Goal: Information Seeking & Learning: Learn about a topic

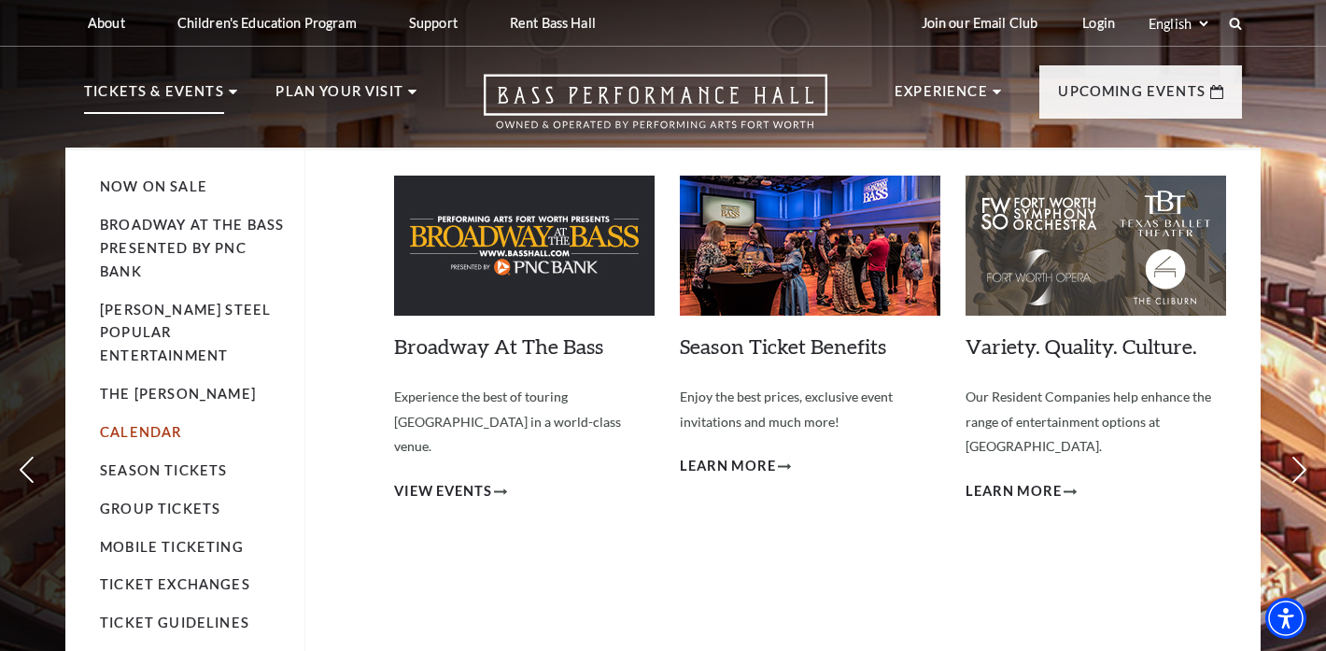
click at [157, 424] on link "Calendar" at bounding box center [140, 432] width 81 height 16
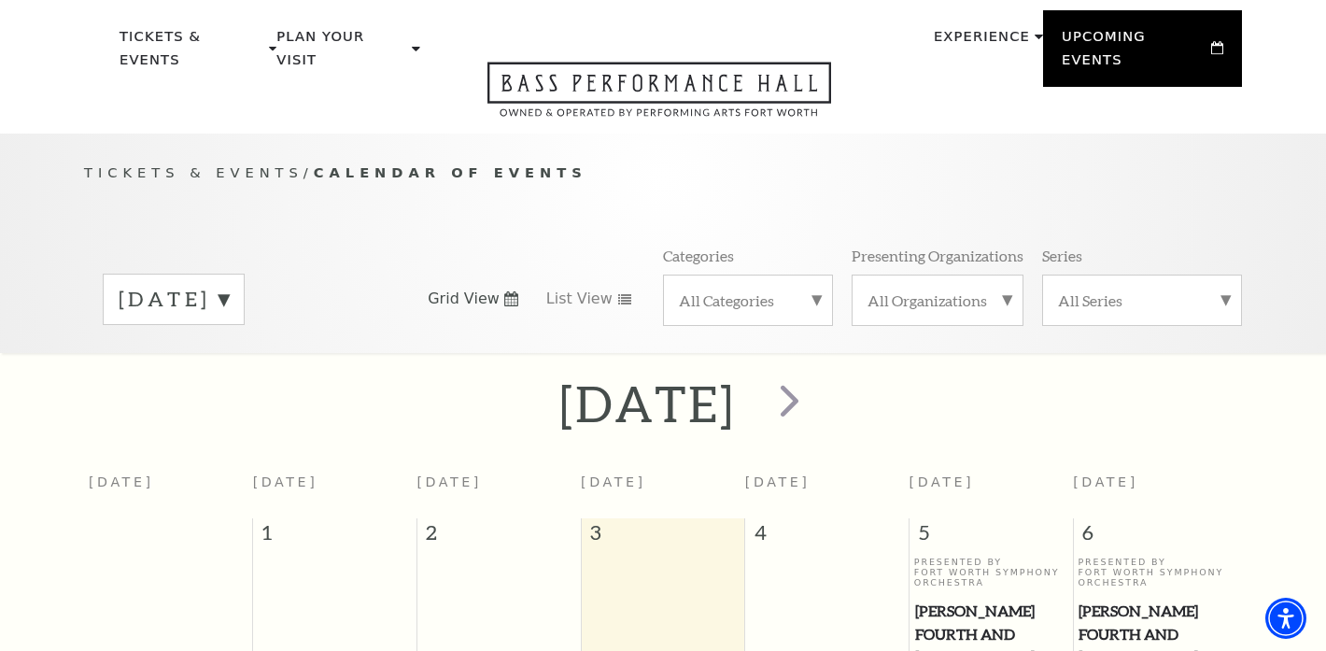
scroll to position [68, 0]
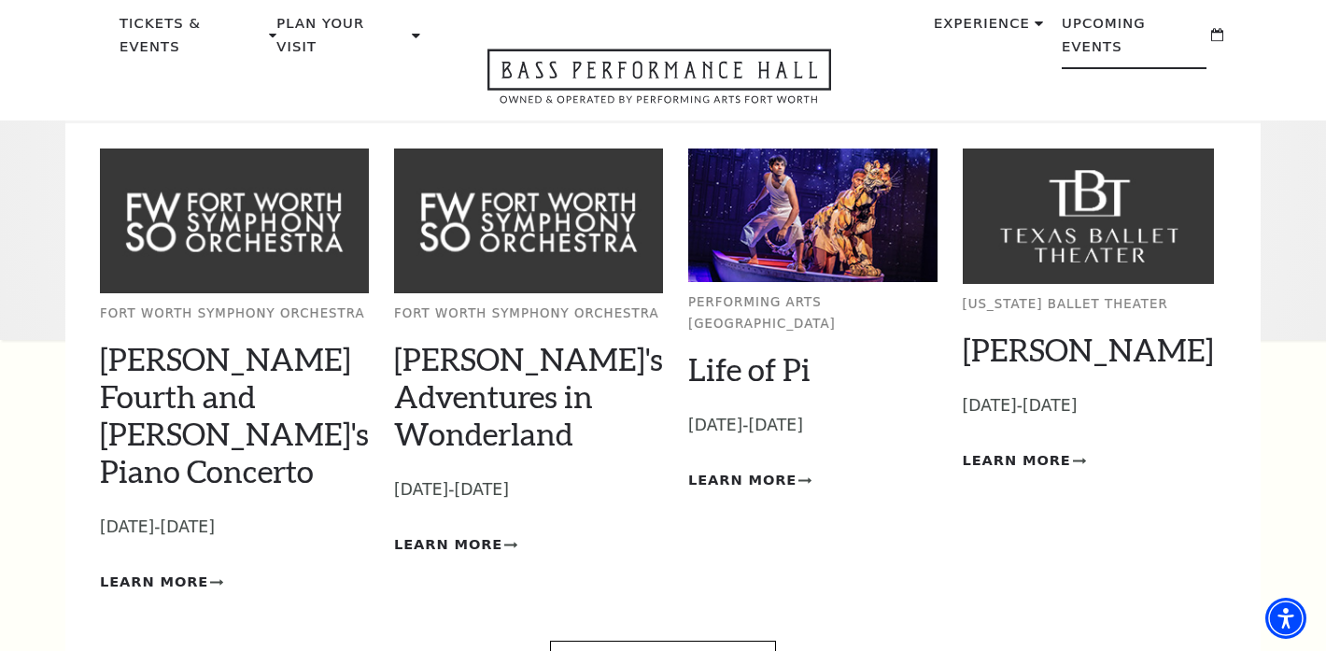
click at [1123, 24] on p "Upcoming Events" at bounding box center [1134, 40] width 145 height 57
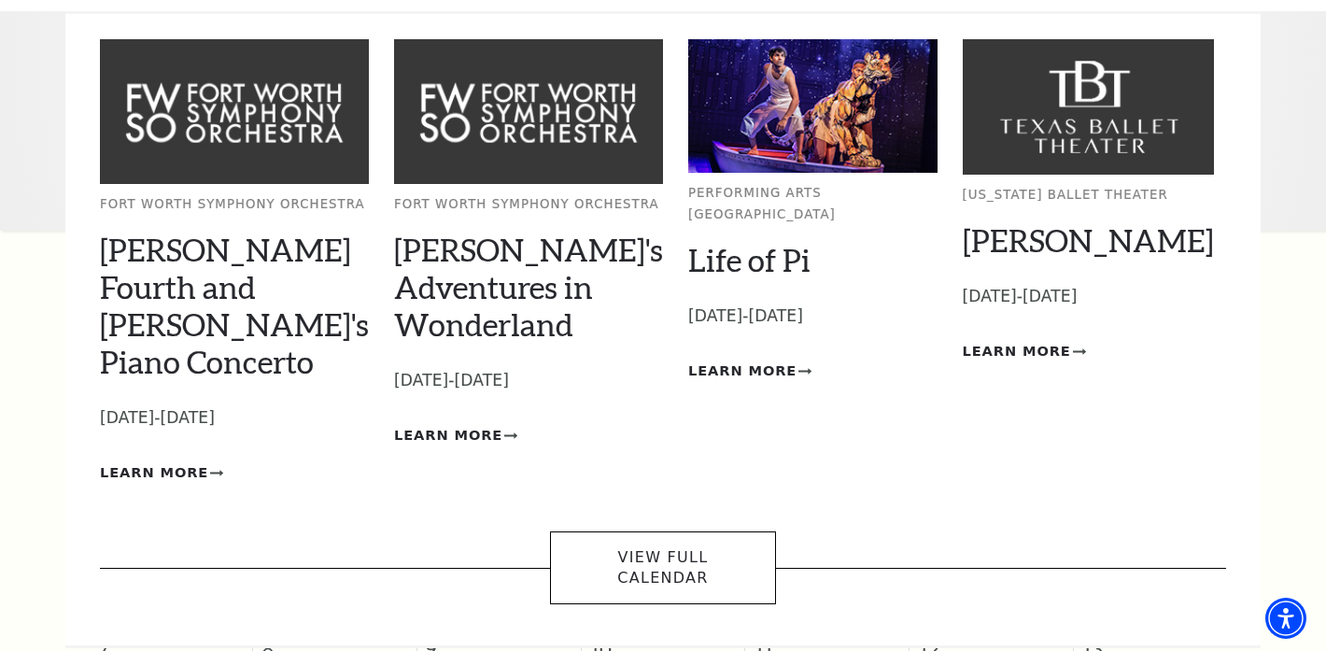
scroll to position [183, 0]
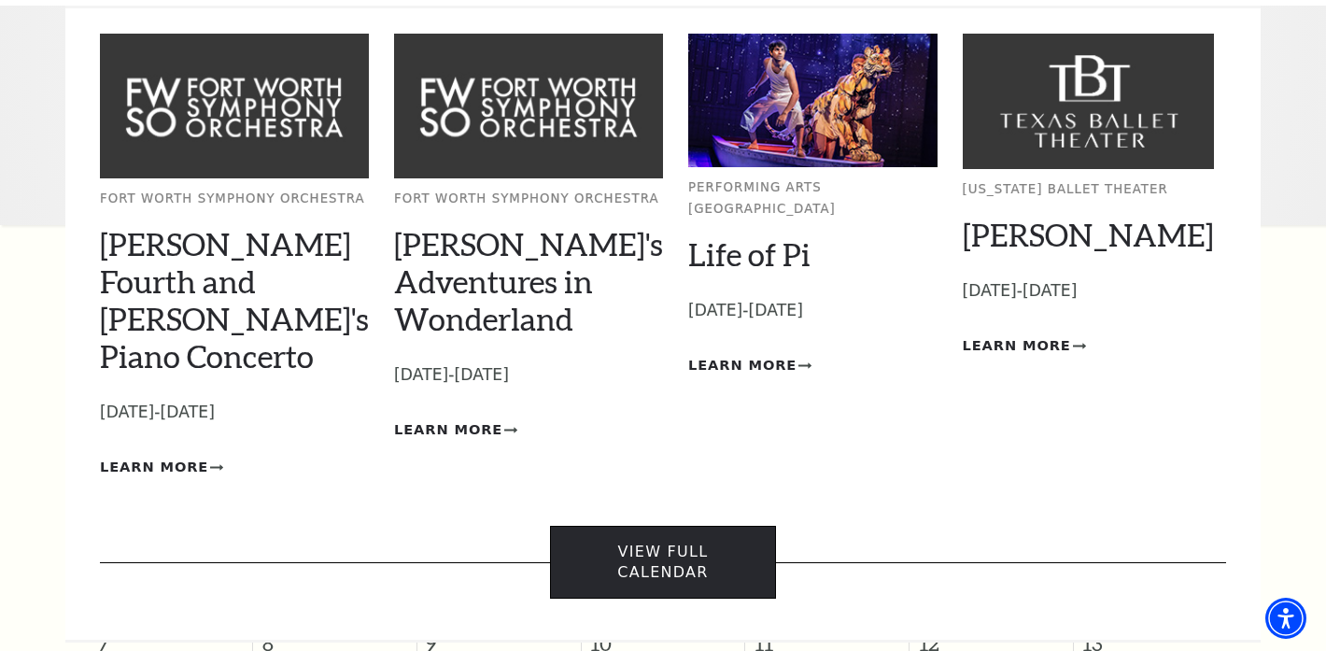
click at [678, 526] on link "View Full Calendar" at bounding box center [662, 563] width 225 height 74
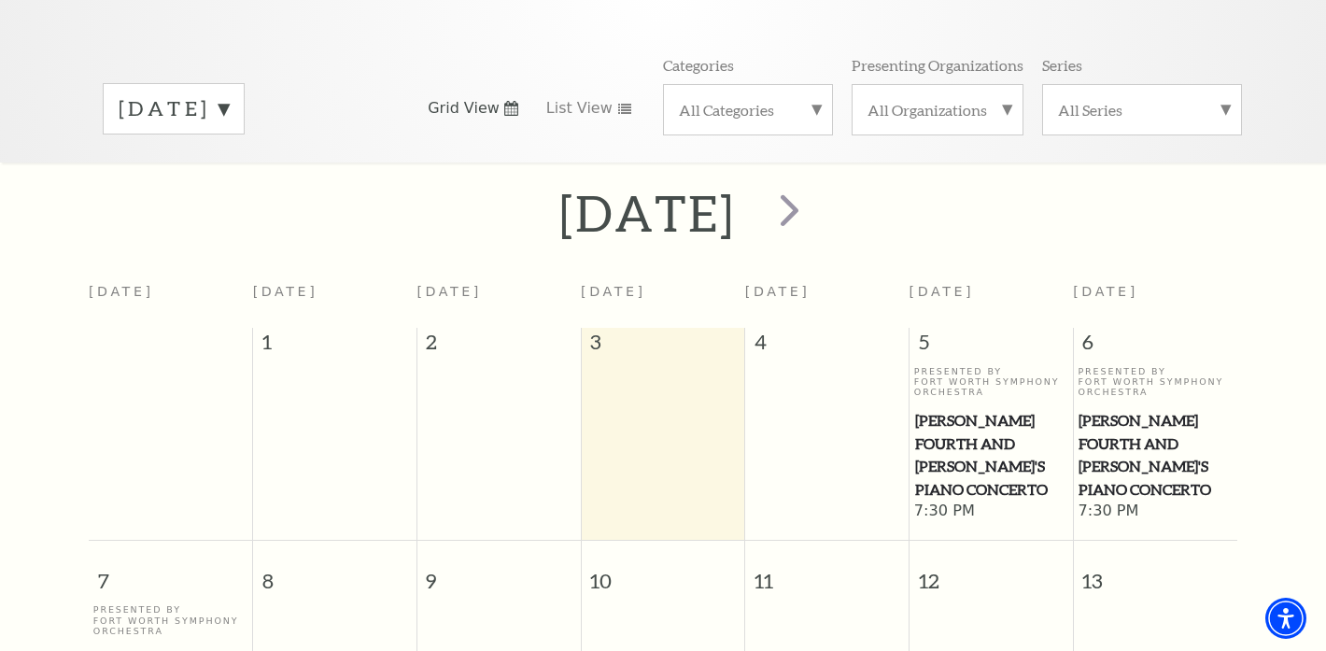
scroll to position [190, 0]
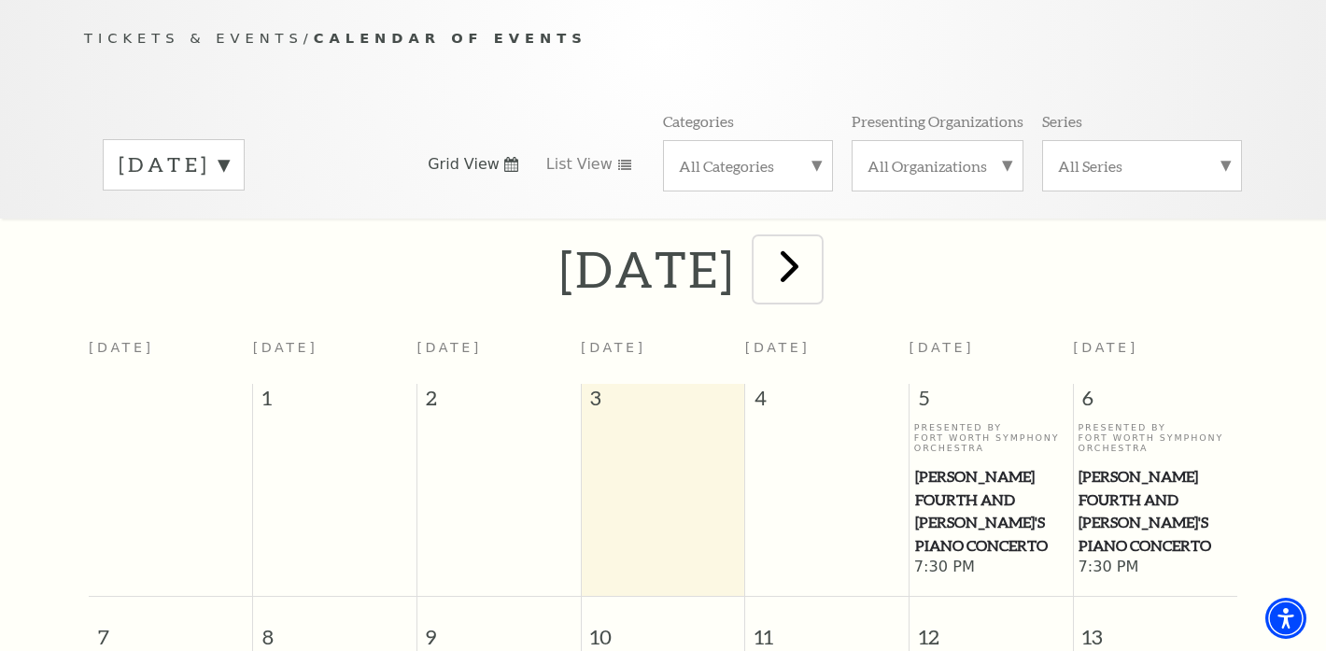
click at [816, 239] on span "next" at bounding box center [789, 265] width 53 height 53
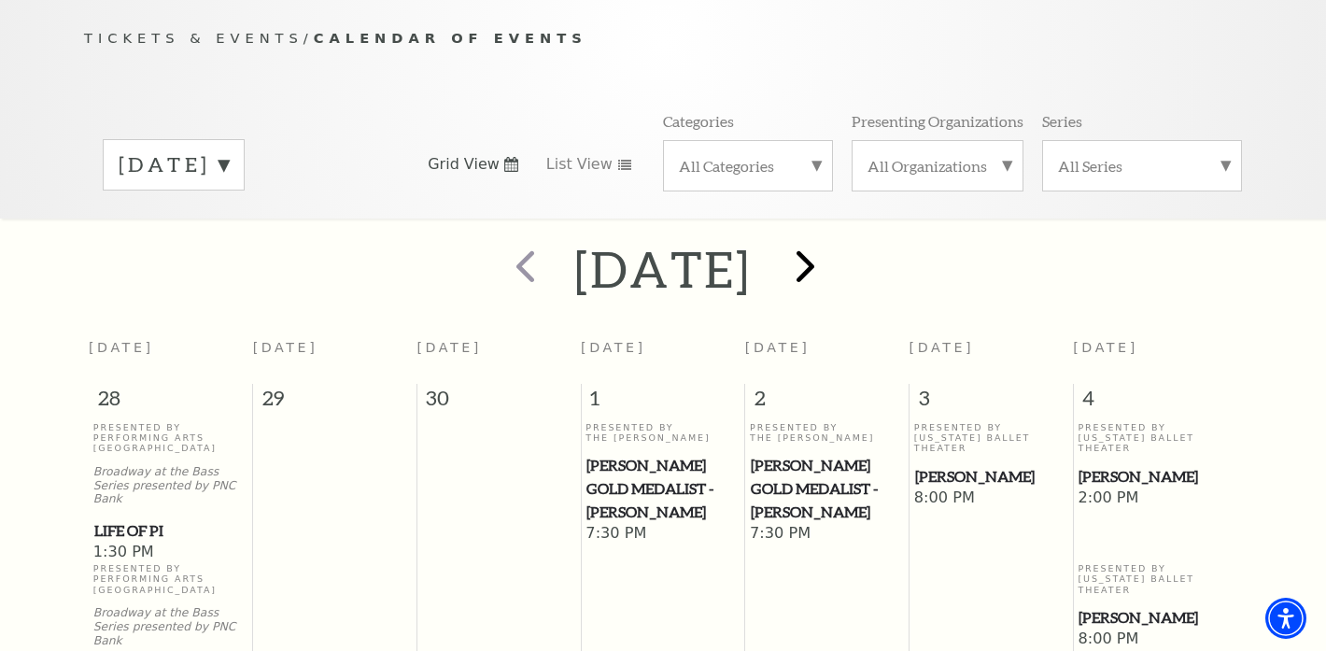
scroll to position [165, 0]
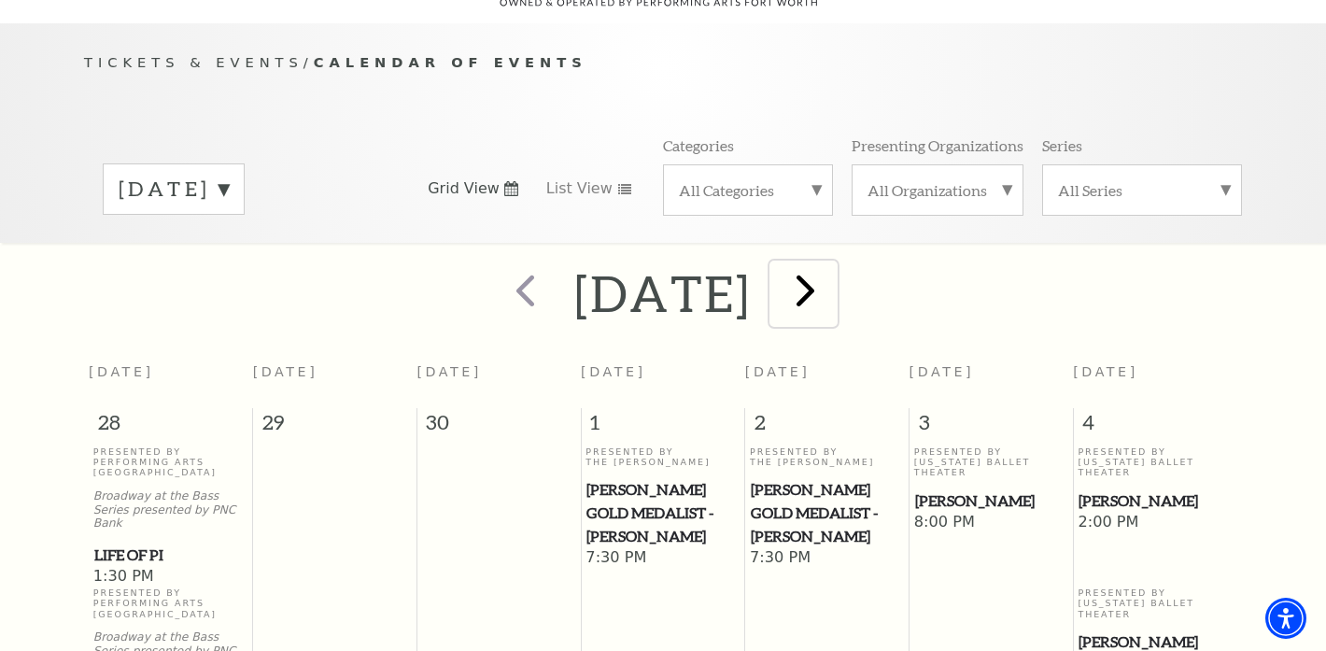
click at [832, 263] on span "next" at bounding box center [805, 289] width 53 height 53
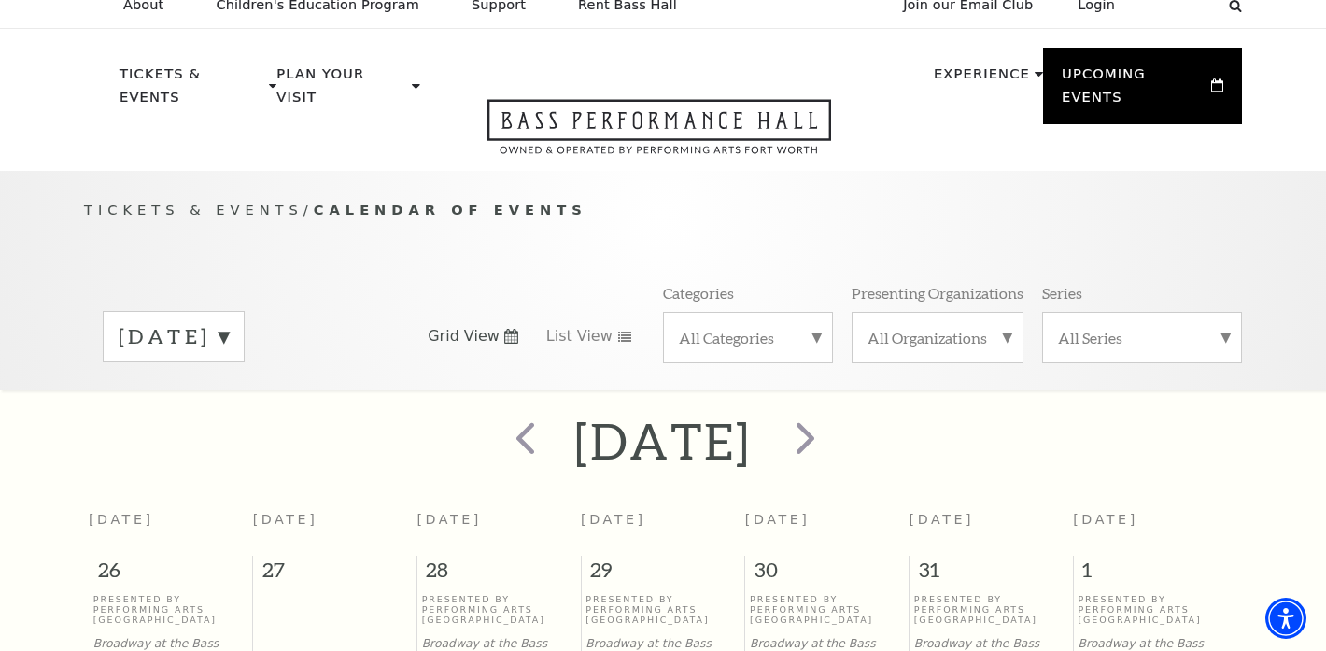
scroll to position [0, 0]
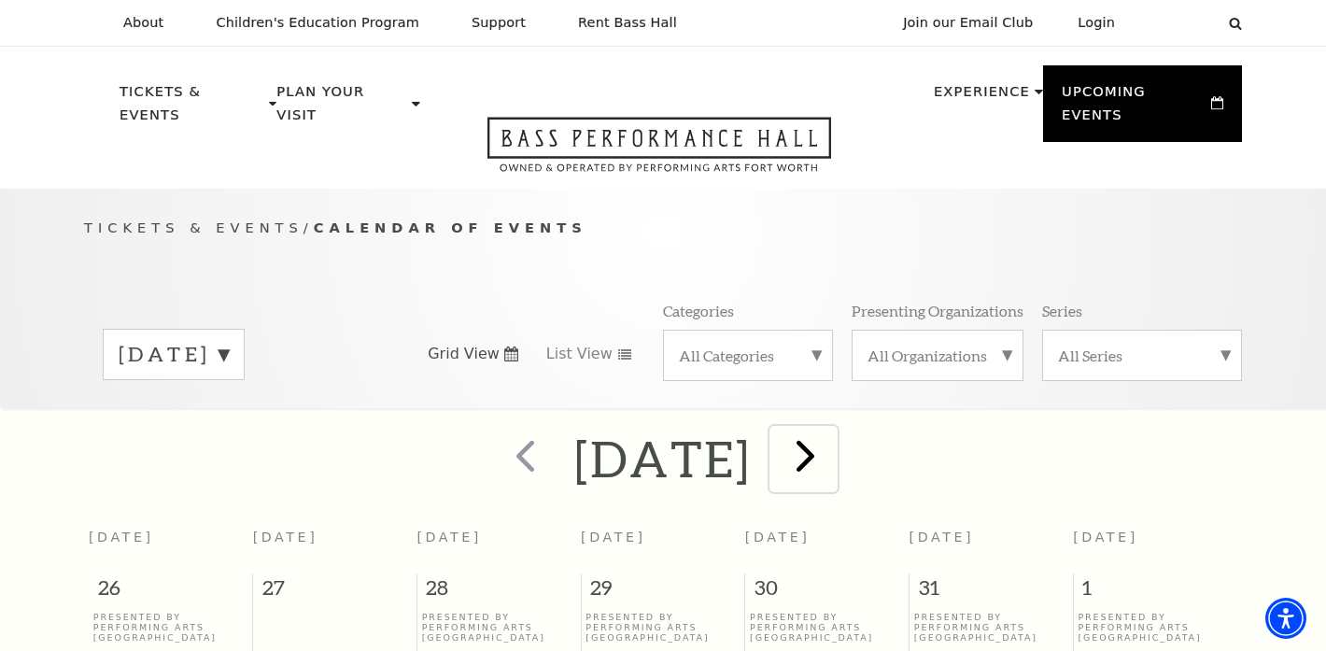
click at [832, 447] on span "next" at bounding box center [805, 455] width 53 height 53
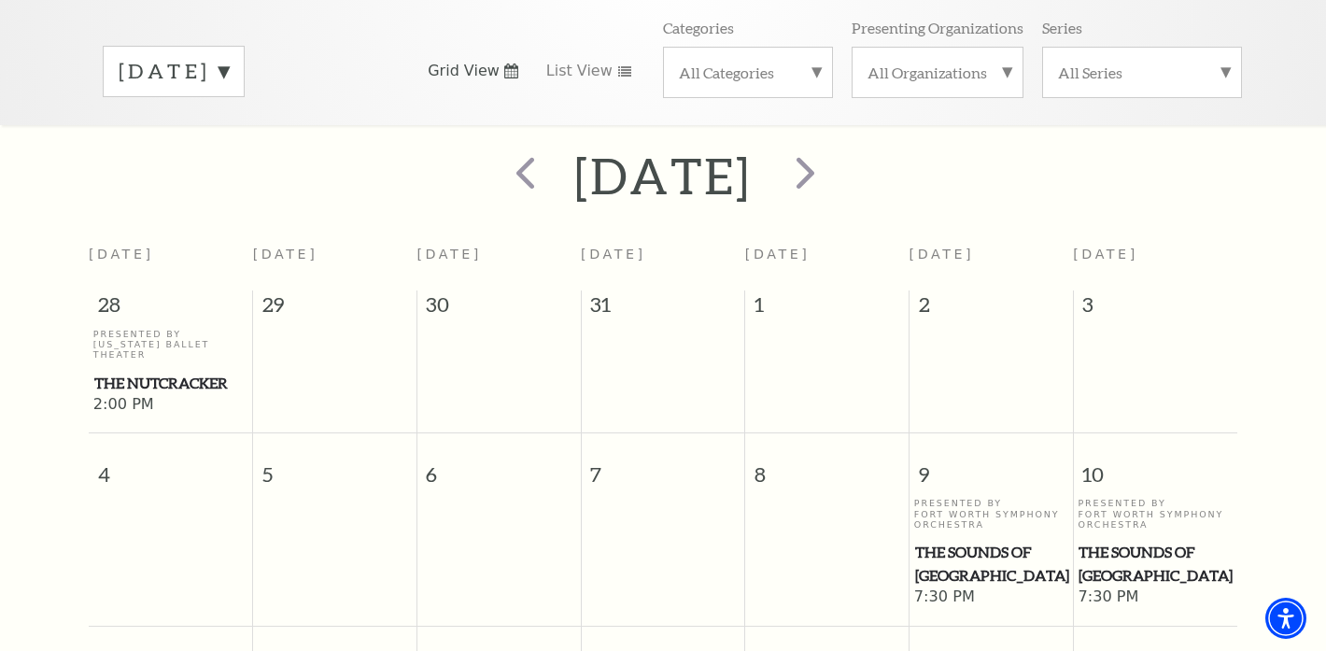
scroll to position [164, 0]
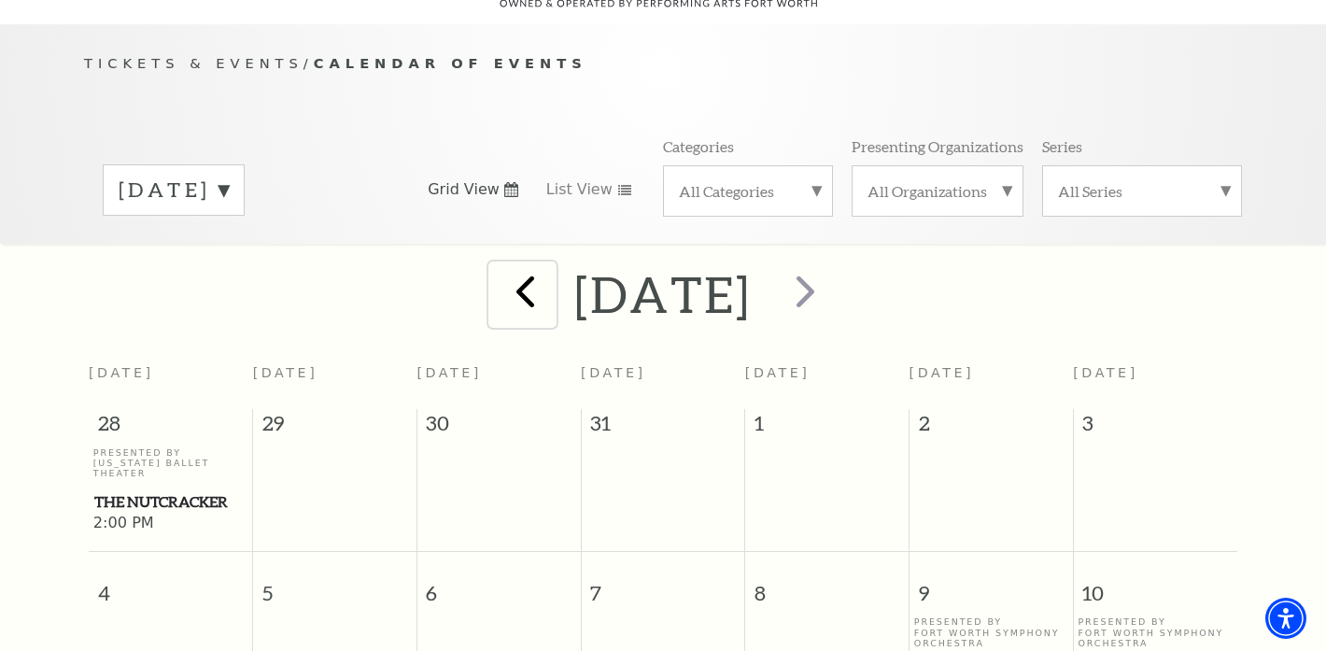
click at [499, 264] on span "prev" at bounding box center [525, 290] width 53 height 53
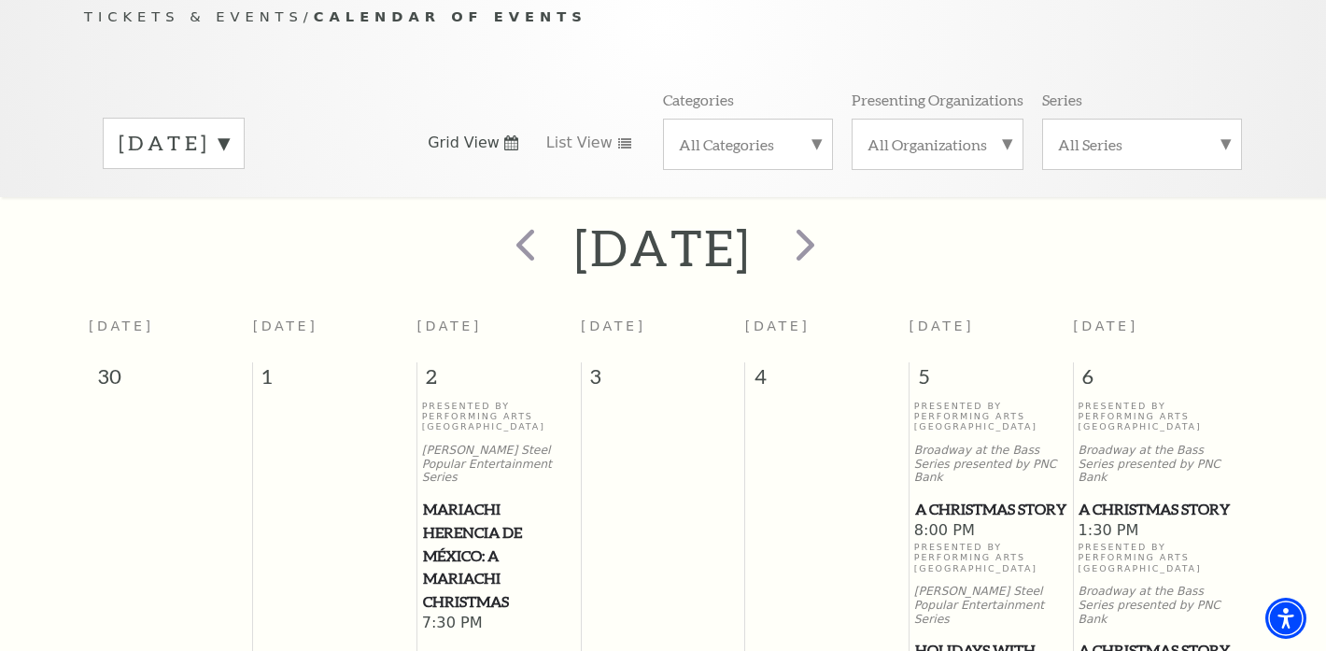
scroll to position [274, 0]
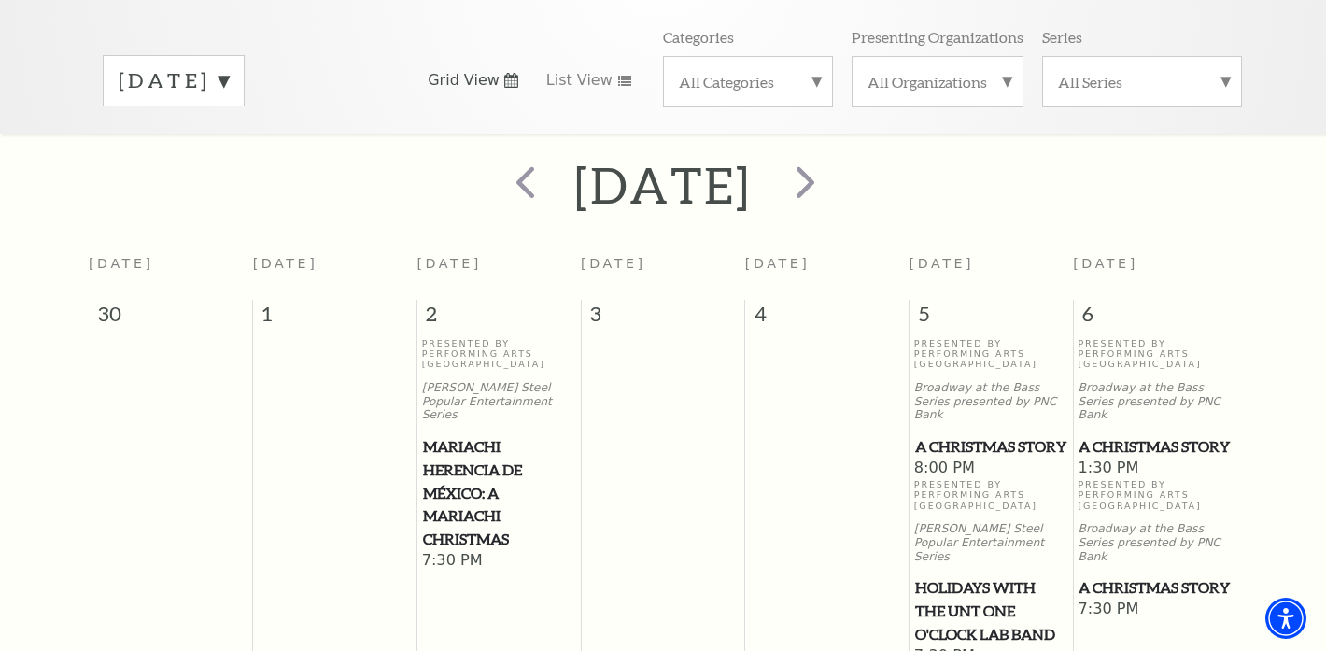
click at [976, 435] on span "A Christmas Story" at bounding box center [991, 446] width 152 height 23
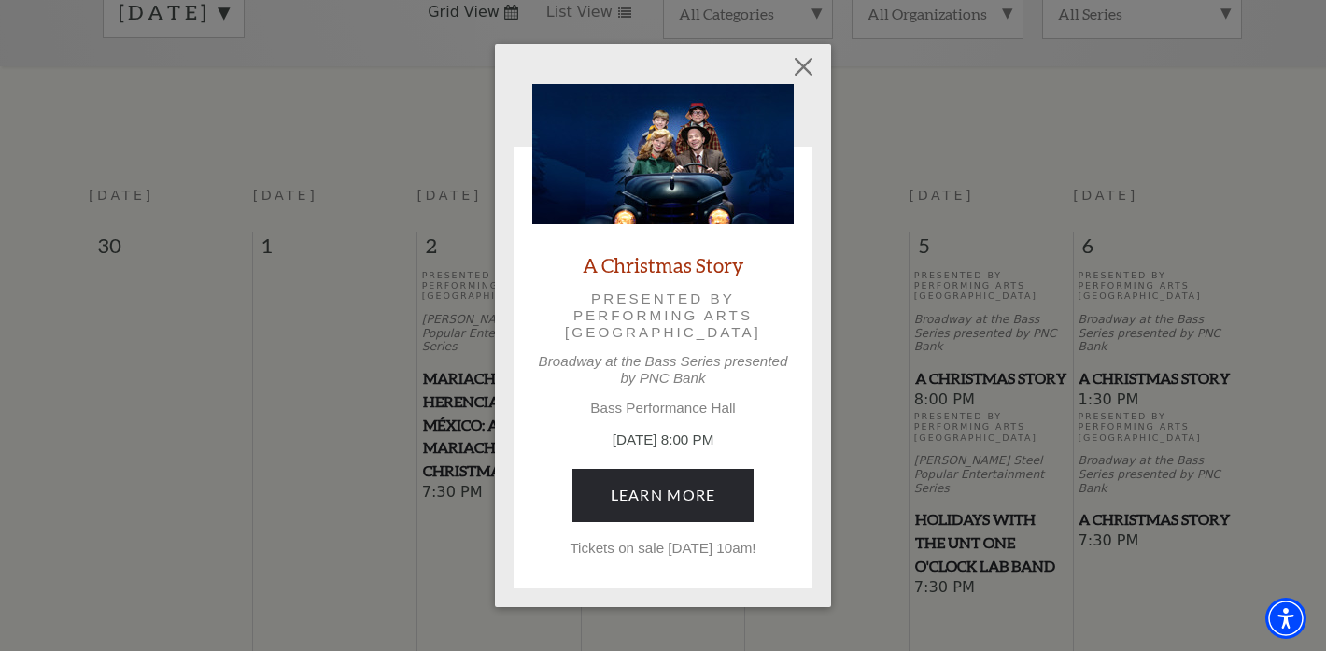
scroll to position [333, 0]
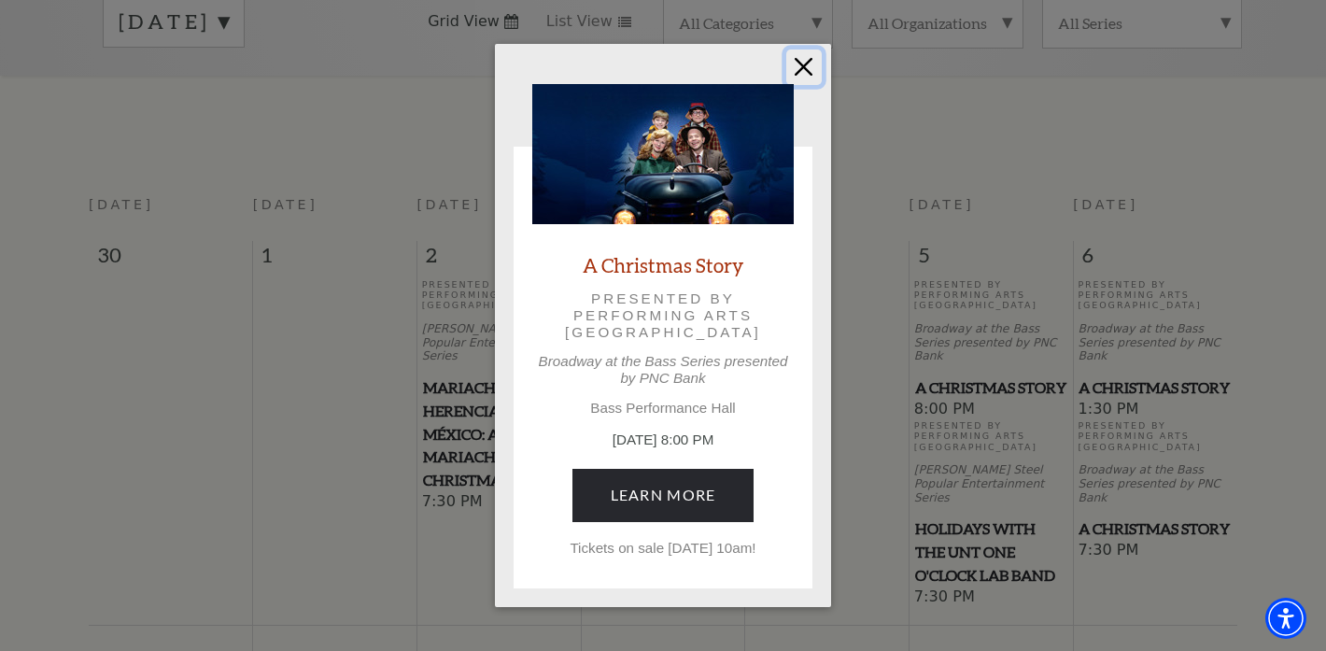
click at [803, 60] on button "Close" at bounding box center [804, 67] width 35 height 35
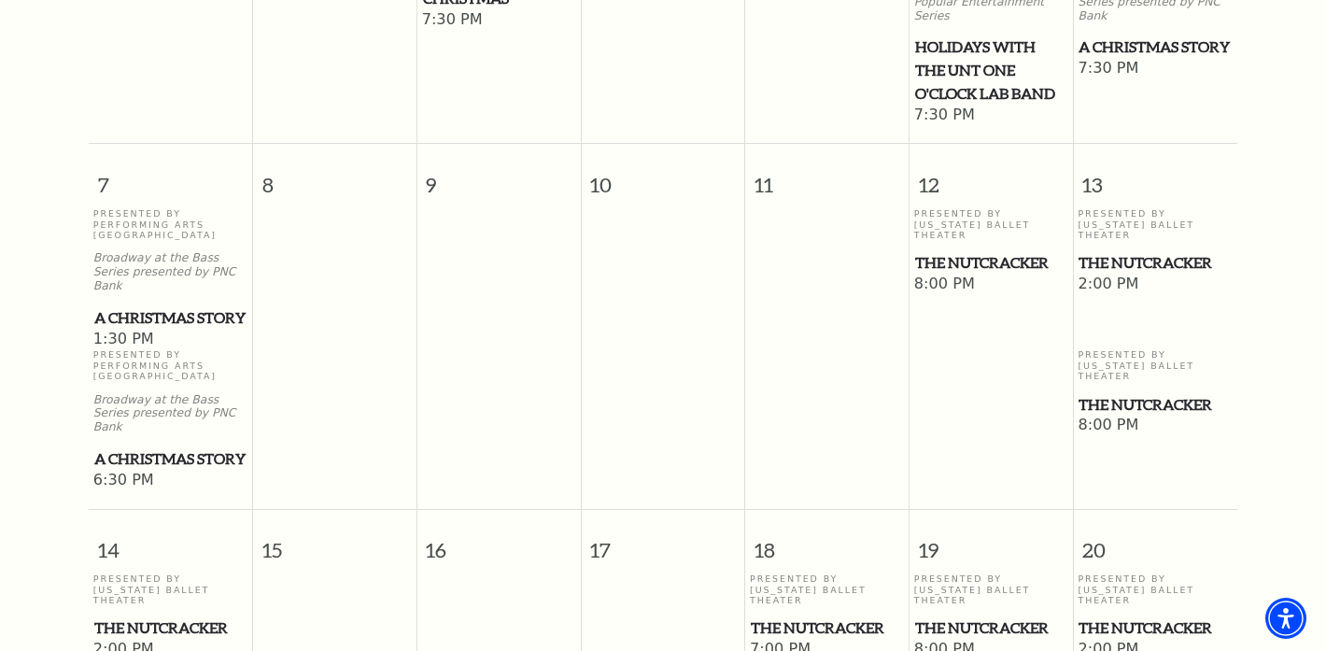
scroll to position [0, 0]
